Goal: Book appointment/travel/reservation

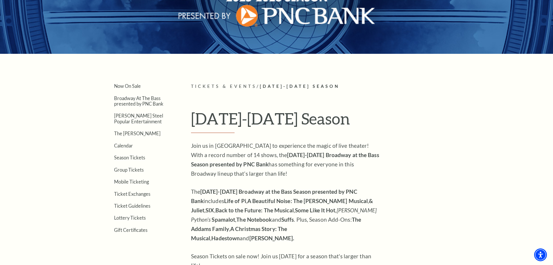
scroll to position [116, 0]
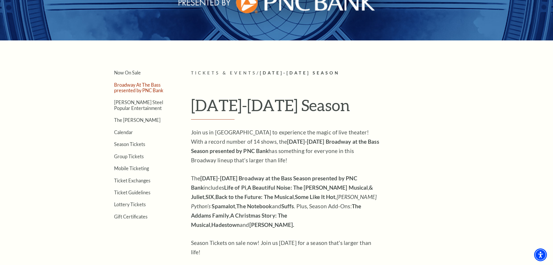
click at [156, 90] on link "Broadway At The Bass presented by PNC Bank" at bounding box center [138, 87] width 49 height 11
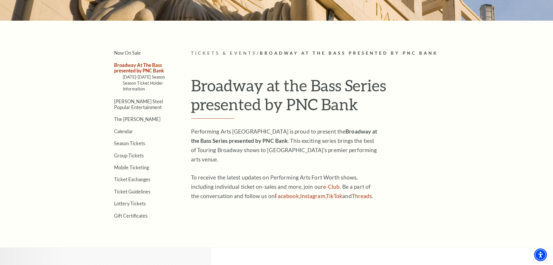
scroll to position [126, 0]
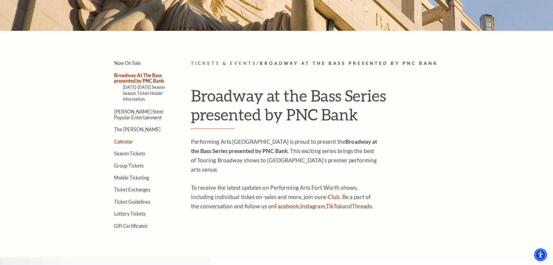
click at [124, 144] on link "Calendar" at bounding box center [123, 142] width 19 height 6
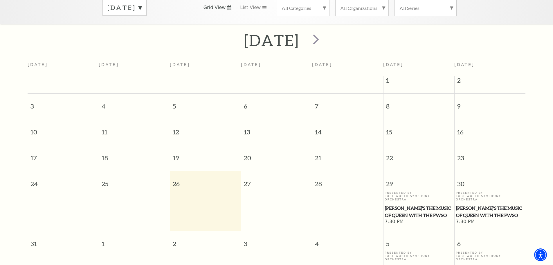
scroll to position [80, 0]
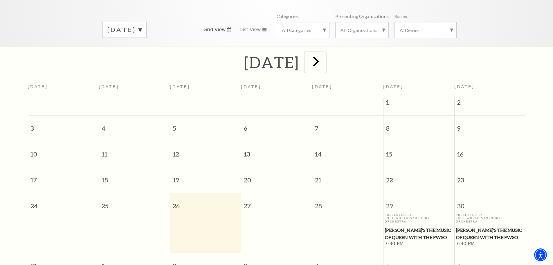
click at [325, 53] on span "next" at bounding box center [316, 61] width 17 height 17
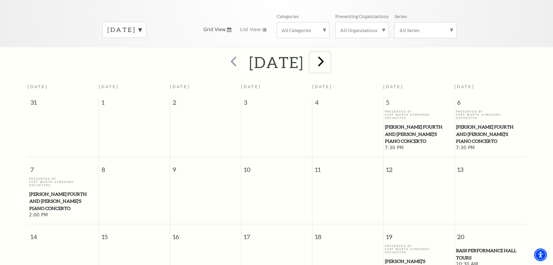
click at [329, 59] on span "next" at bounding box center [321, 61] width 17 height 17
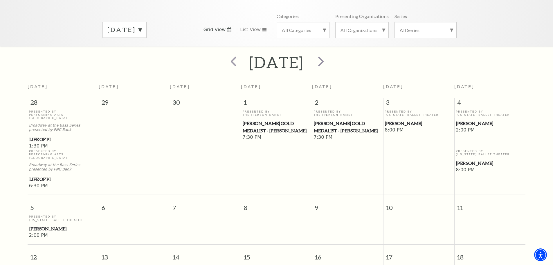
scroll to position [51, 0]
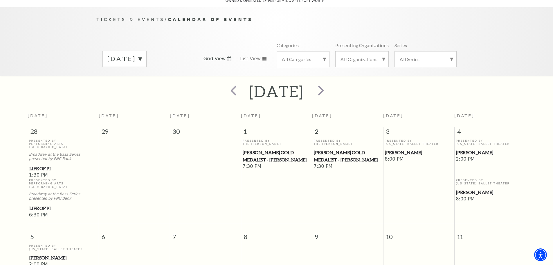
click at [325, 54] on div "All Categories" at bounding box center [303, 59] width 53 height 16
click at [295, 64] on label "Broadway" at bounding box center [303, 69] width 43 height 10
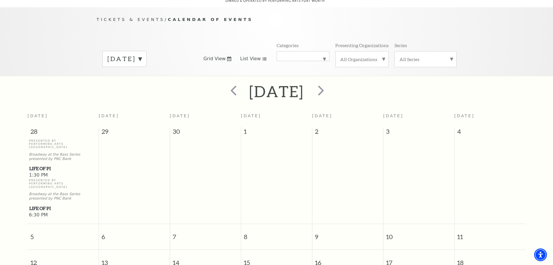
click at [262, 57] on icon at bounding box center [264, 58] width 5 height 3
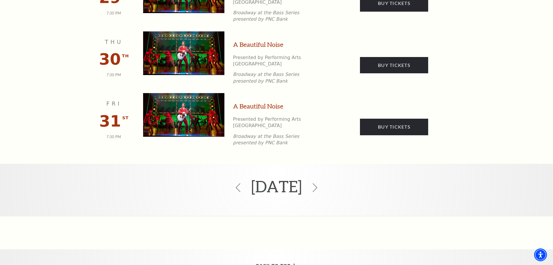
scroll to position [603, 0]
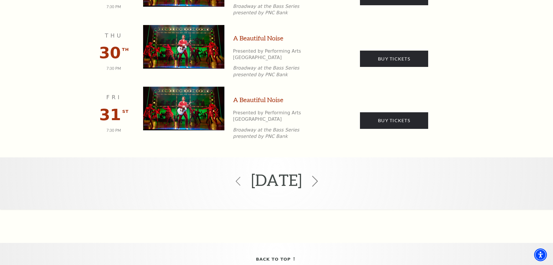
click at [321, 175] on icon at bounding box center [315, 180] width 11 height 11
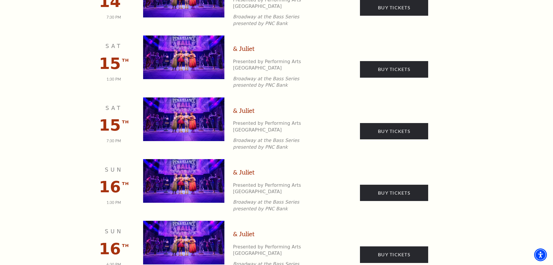
scroll to position [639, 0]
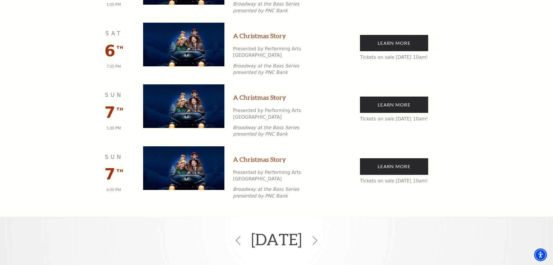
scroll to position [342, 0]
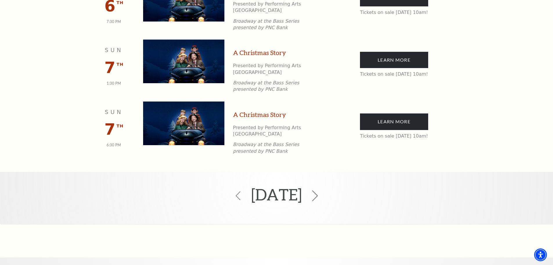
click at [321, 190] on icon at bounding box center [315, 195] width 11 height 11
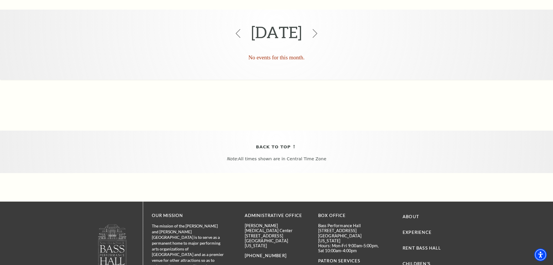
scroll to position [51, 0]
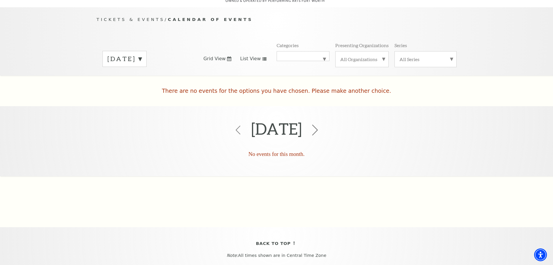
click at [318, 124] on use at bounding box center [315, 129] width 6 height 11
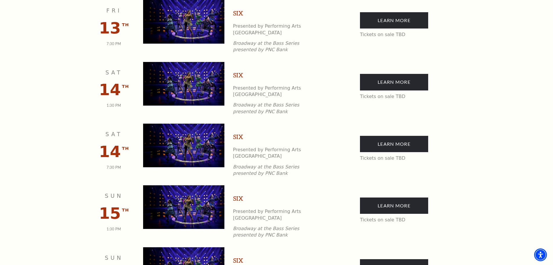
scroll to position [516, 0]
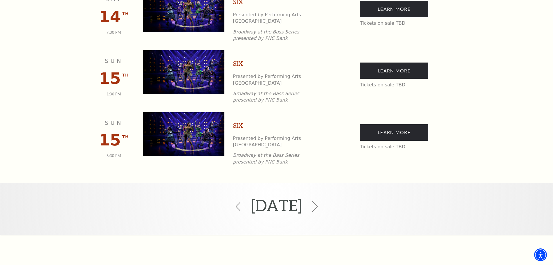
click at [318, 201] on use at bounding box center [315, 206] width 6 height 11
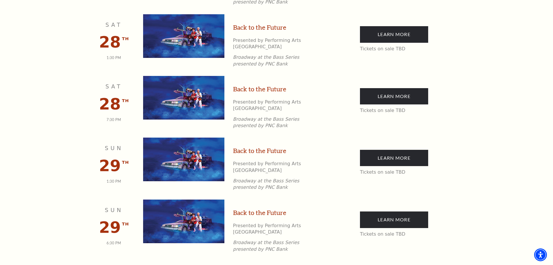
scroll to position [545, 0]
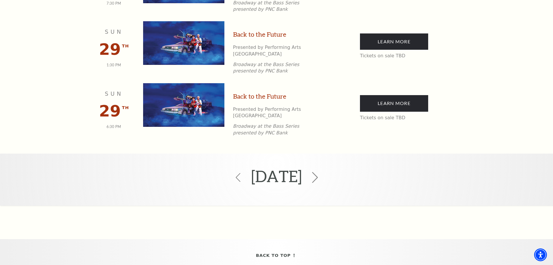
click at [318, 172] on use at bounding box center [315, 177] width 6 height 11
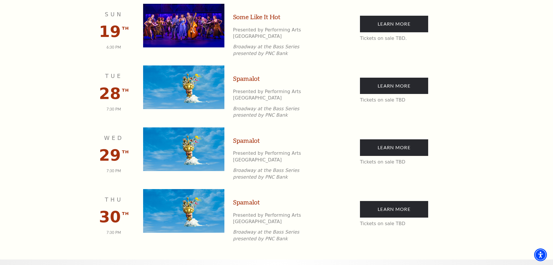
scroll to position [635, 0]
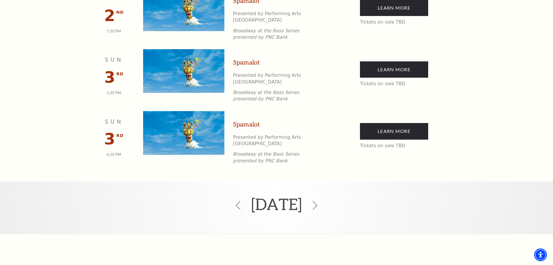
scroll to position [407, 0]
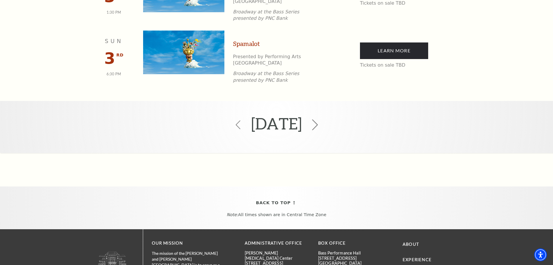
click at [321, 119] on icon at bounding box center [315, 124] width 11 height 11
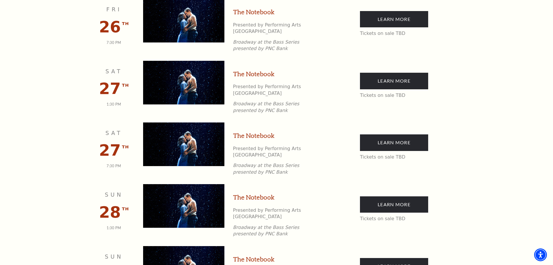
scroll to position [836, 0]
